Goal: Check status

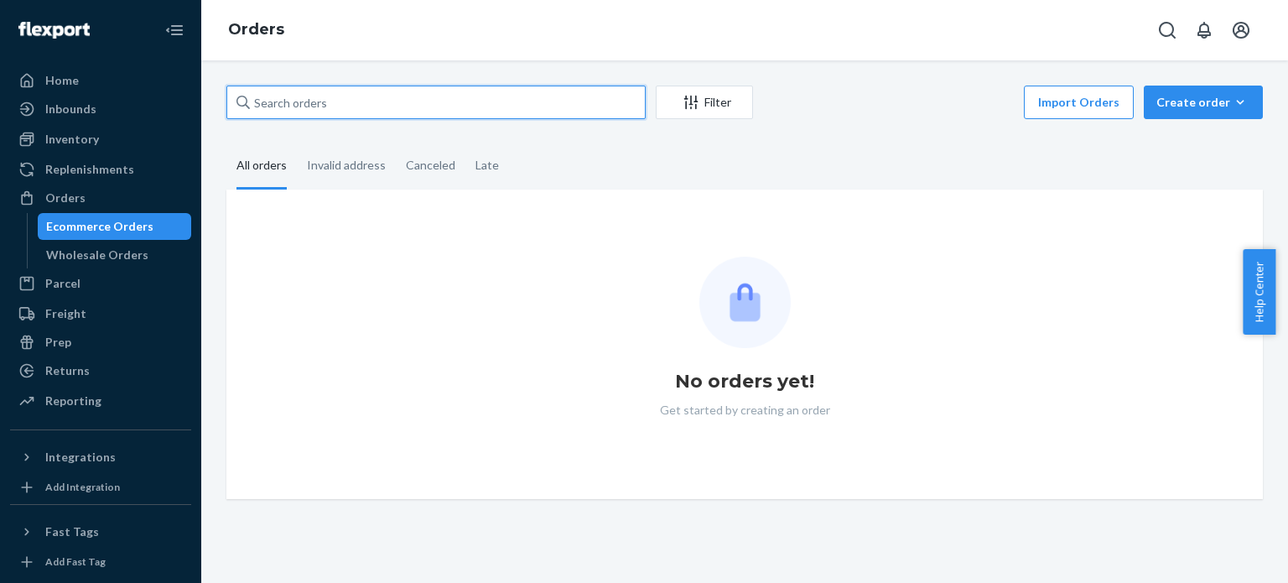
click at [435, 92] on input "text" at bounding box center [435, 103] width 419 height 34
paste input "516920MIRA"
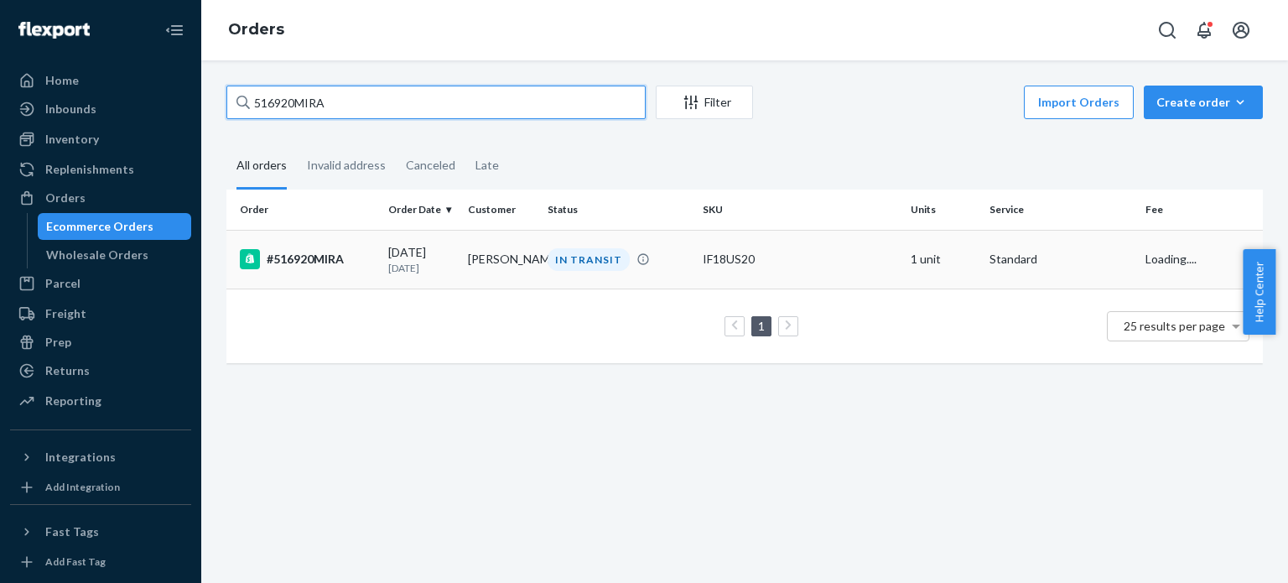
type input "516920MIRA"
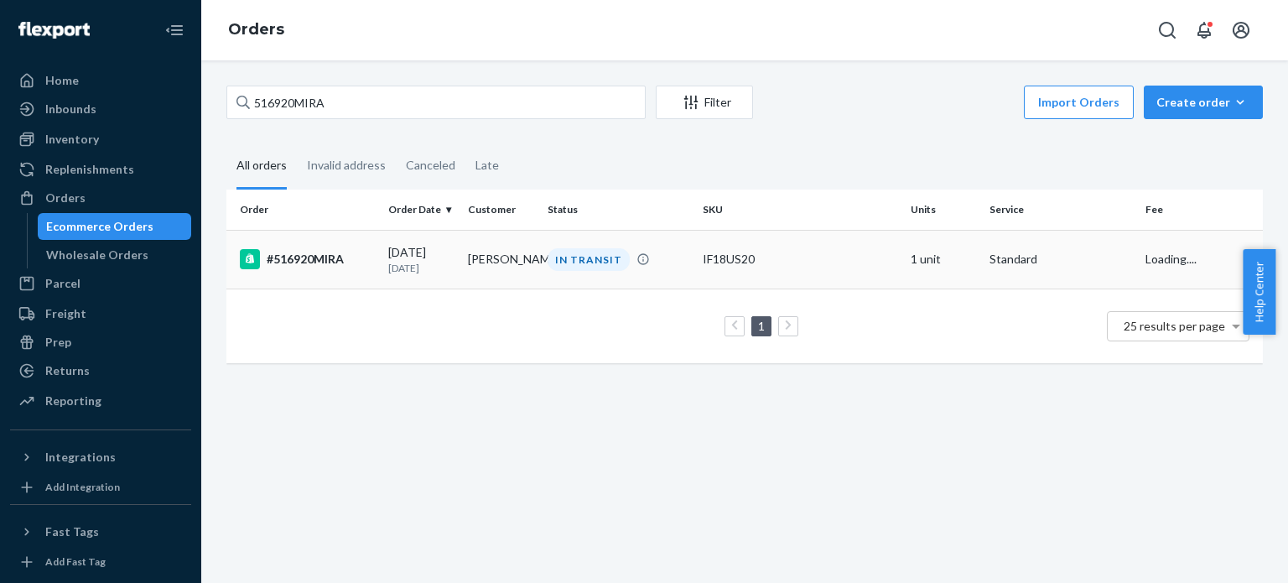
click at [382, 246] on td "[DATE] [DATE]" at bounding box center [422, 259] width 80 height 59
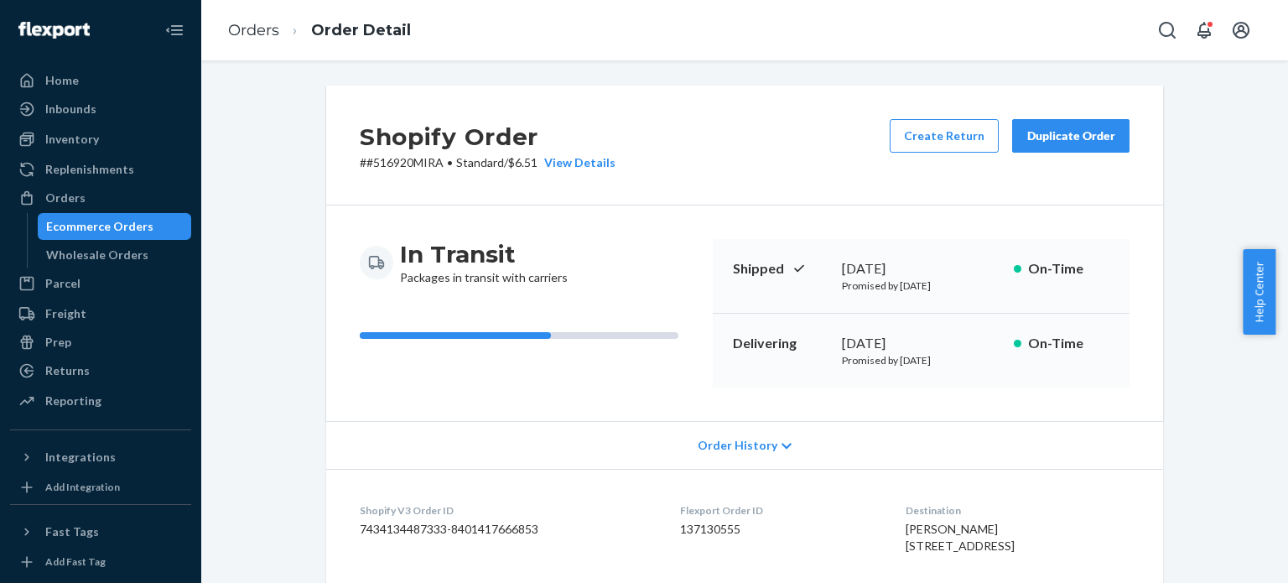
click at [398, 177] on div "Shopify Order # #516920MIRA • Standard / $6.51 View Details Create Return Dupli…" at bounding box center [744, 146] width 837 height 120
click at [403, 166] on p "# #516920MIRA • Standard / $6.51 View Details" at bounding box center [488, 162] width 256 height 17
copy p "516920MIRA"
click at [770, 449] on div "Order History" at bounding box center [744, 445] width 837 height 48
